Goal: Task Accomplishment & Management: Manage account settings

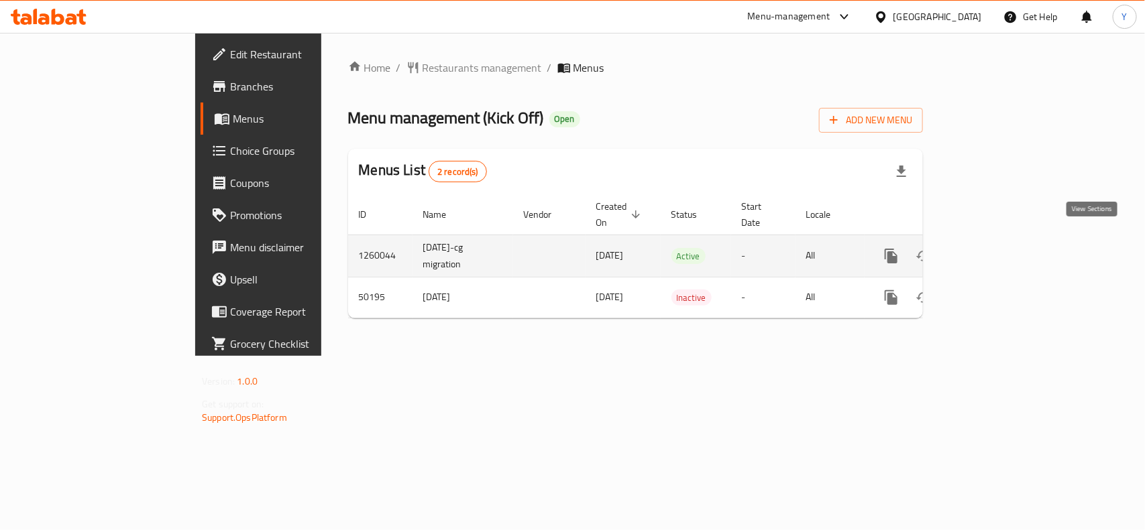
click at [1004, 240] on link "enhanced table" at bounding box center [988, 256] width 32 height 32
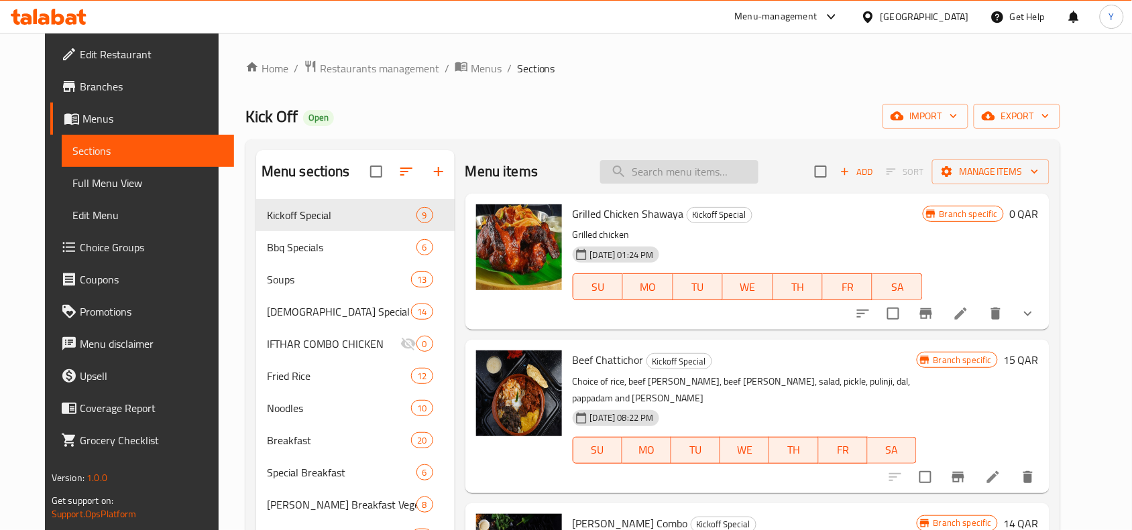
click at [648, 176] on input "search" at bounding box center [679, 171] width 158 height 23
paste input "Fish Biryani"
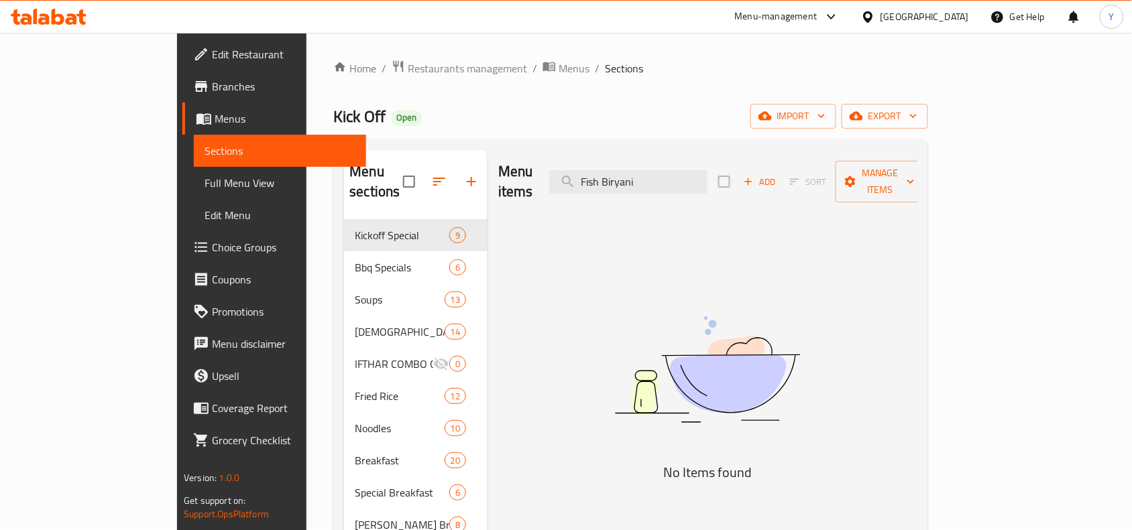
drag, startPoint x: 667, startPoint y: 176, endPoint x: 819, endPoint y: 182, distance: 152.3
click at [820, 180] on div "Menu items Fish Biryani Add Sort Manage items" at bounding box center [707, 182] width 419 height 64
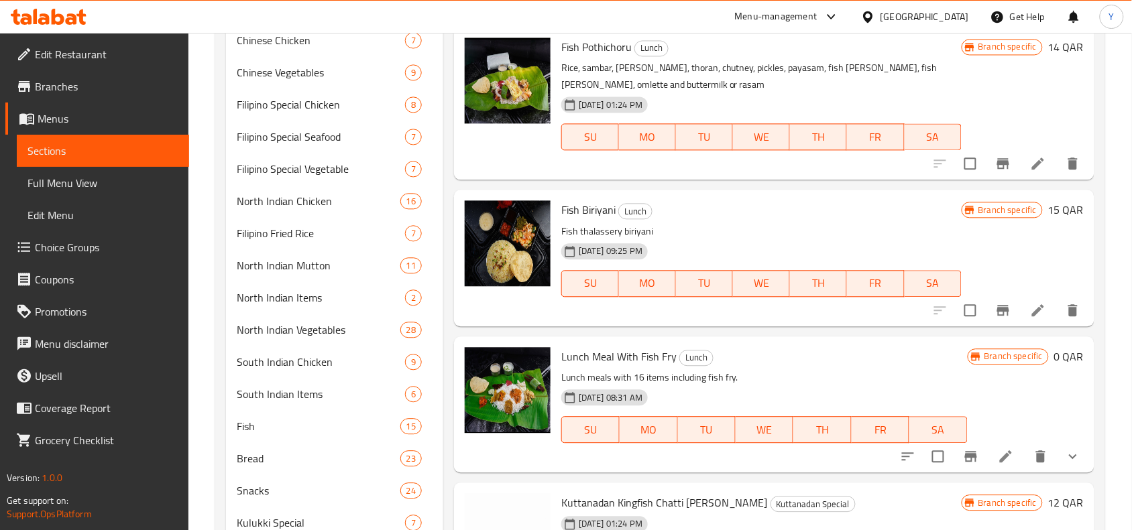
scroll to position [797, 0]
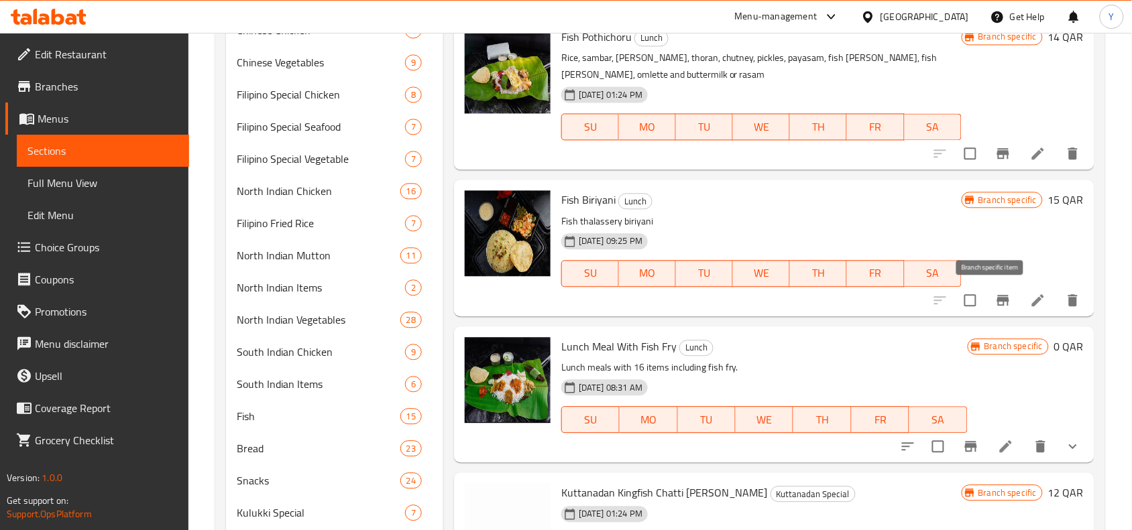
type input "Fish"
click at [997, 305] on icon "Branch-specific-item" at bounding box center [1003, 300] width 12 height 11
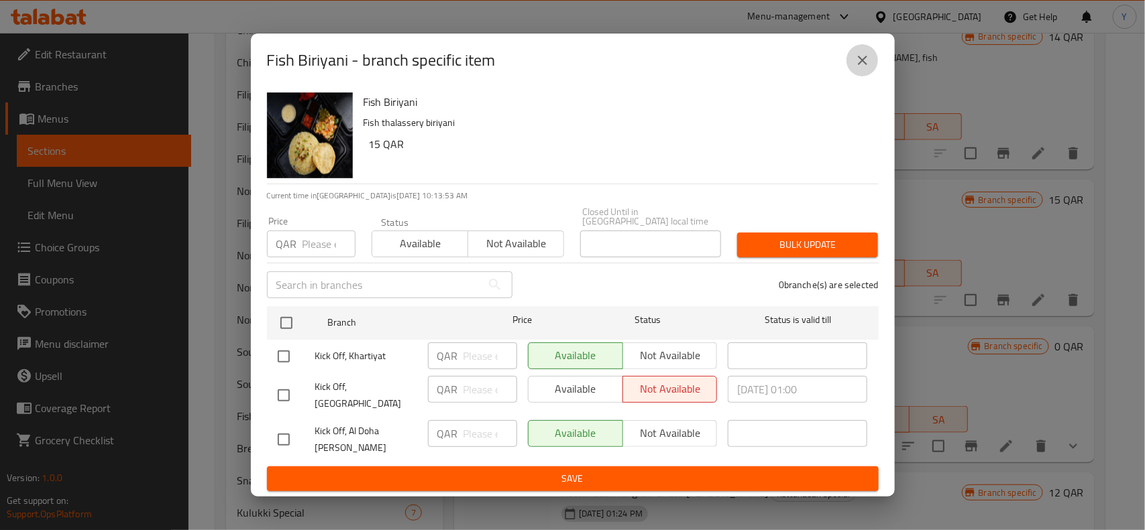
click at [863, 68] on icon "close" at bounding box center [862, 60] width 16 height 16
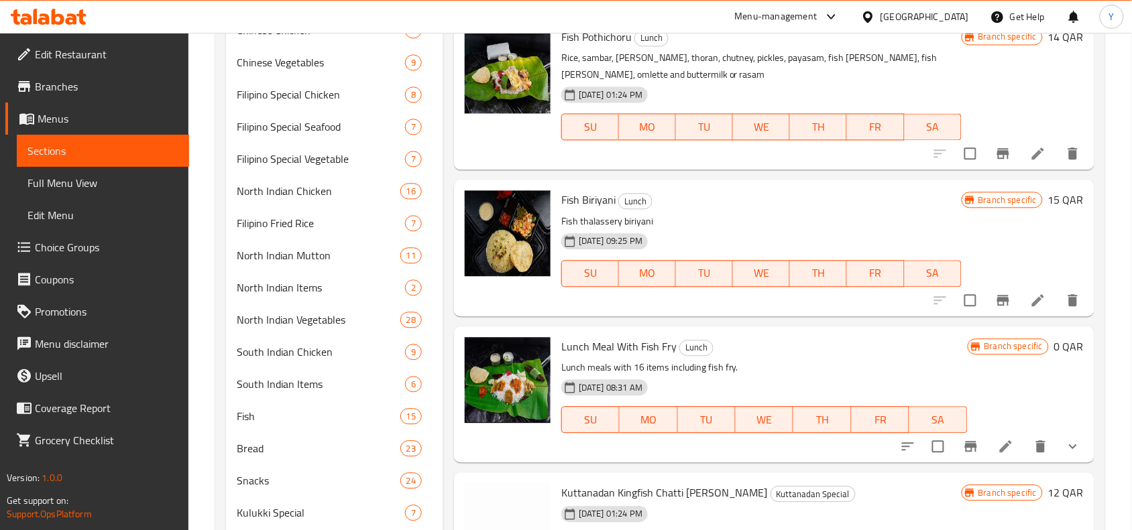
scroll to position [72, 0]
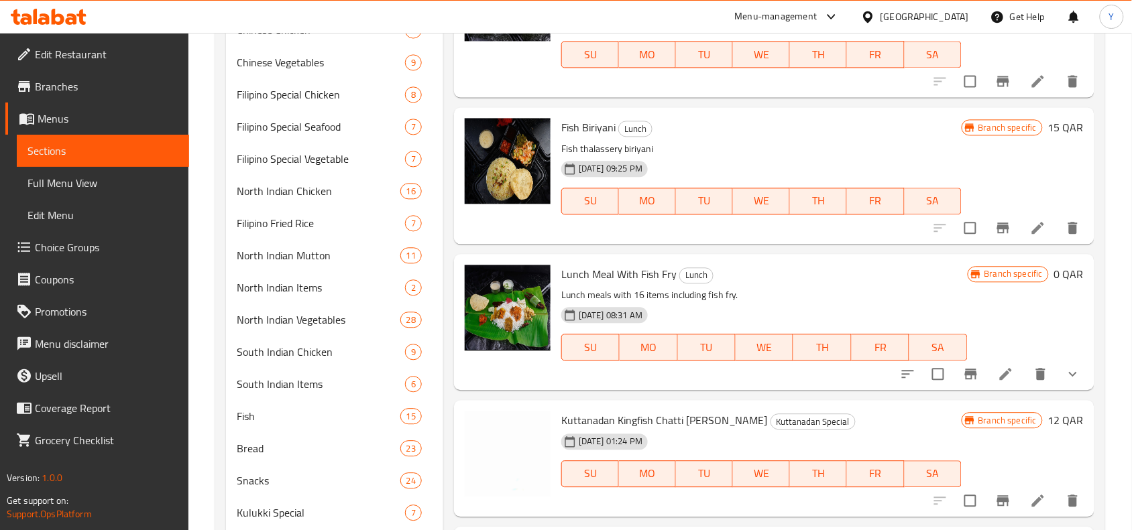
click at [112, 81] on span "Branches" at bounding box center [107, 86] width 144 height 16
